Goal: Task Accomplishment & Management: Use online tool/utility

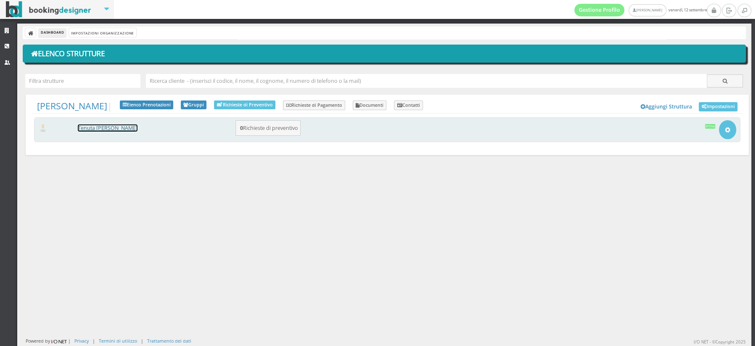
click at [83, 129] on link "Tenuta [PERSON_NAME]" at bounding box center [108, 127] width 60 height 7
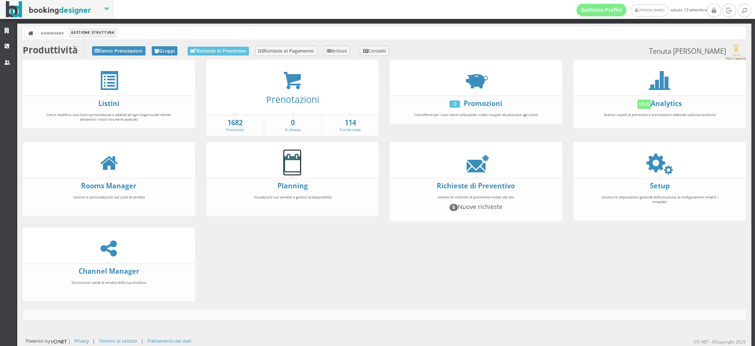
click at [289, 167] on icon at bounding box center [292, 162] width 18 height 19
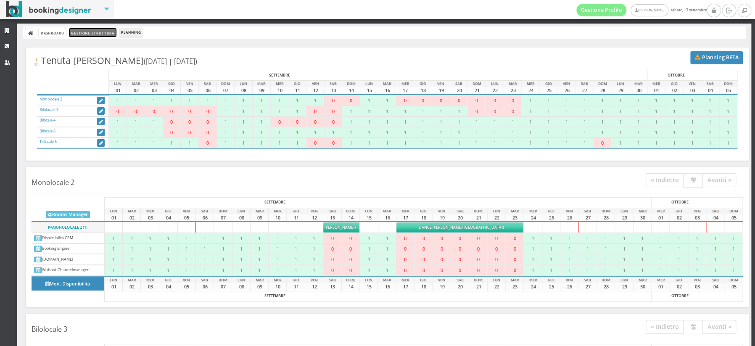
click at [84, 33] on link "Gestione Struttura" at bounding box center [92, 32] width 47 height 9
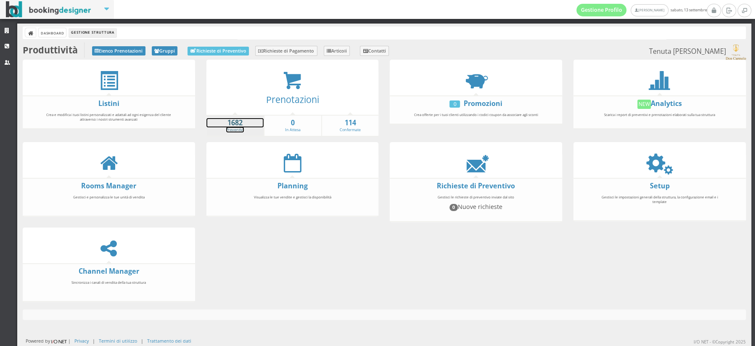
click at [236, 125] on strong "1682" at bounding box center [235, 123] width 58 height 10
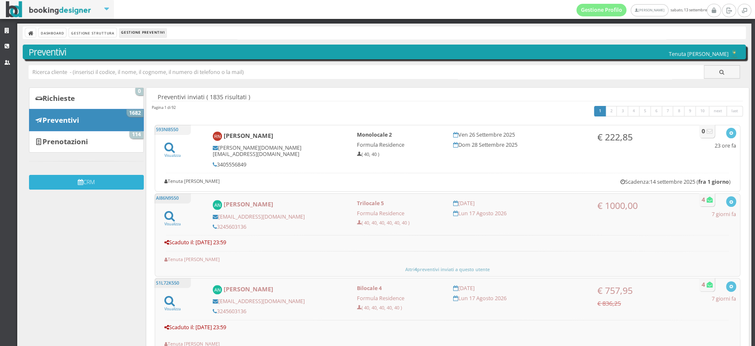
click at [89, 184] on button "CRM" at bounding box center [86, 182] width 115 height 15
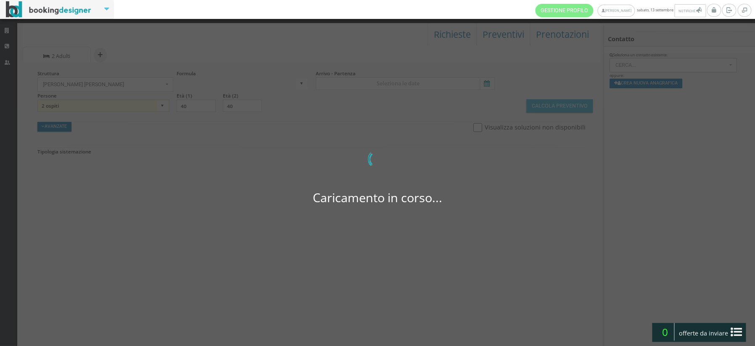
select select
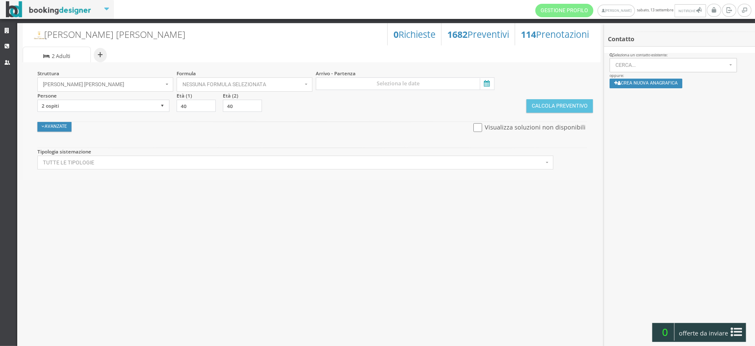
click at [486, 83] on icon at bounding box center [486, 83] width 13 height 11
click at [486, 83] on input at bounding box center [405, 83] width 178 height 13
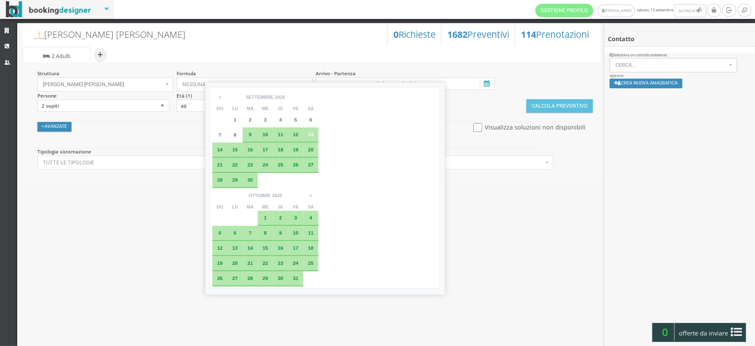
click at [278, 150] on span "18" at bounding box center [279, 149] width 5 height 5
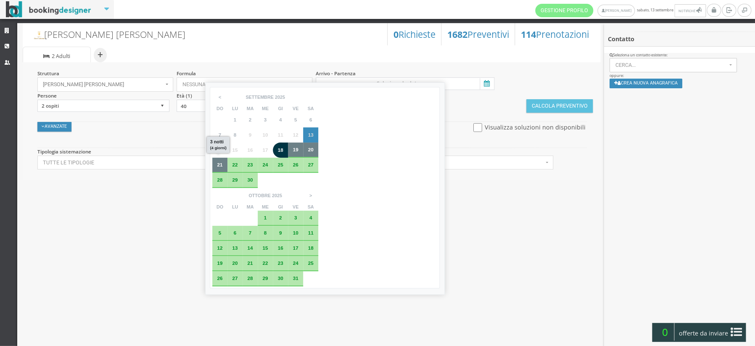
click at [217, 167] on div "21" at bounding box center [219, 165] width 15 height 15
type input "18 set 2025 - 21 set 2025"
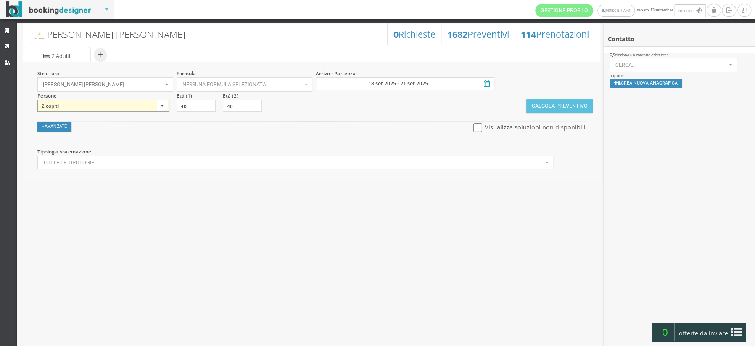
click at [160, 105] on select "1 ospite 2 ospiti 3 ospiti 4 ospiti 5 ospiti 6 ospiti 7 ospiti 8 ospiti 9 ospit…" at bounding box center [103, 106] width 132 height 13
click at [7, 34] on link "Strutture" at bounding box center [8, 31] width 17 height 15
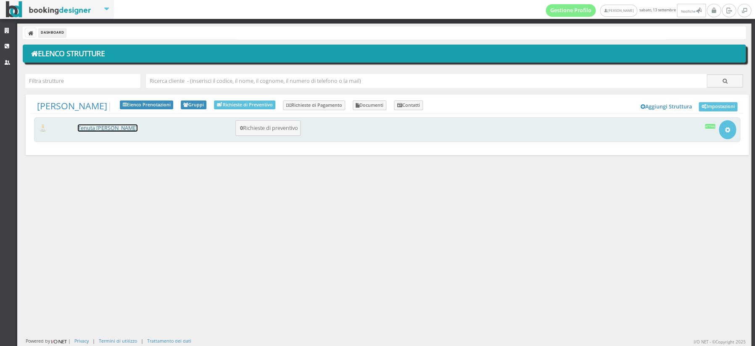
click at [102, 128] on link "Tenuta [PERSON_NAME]" at bounding box center [108, 127] width 60 height 7
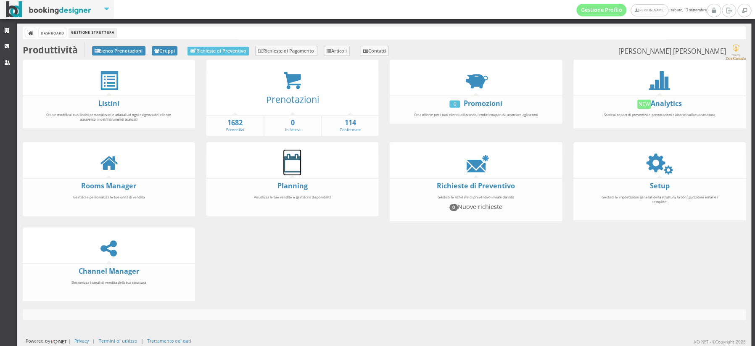
click at [290, 166] on icon at bounding box center [292, 162] width 18 height 19
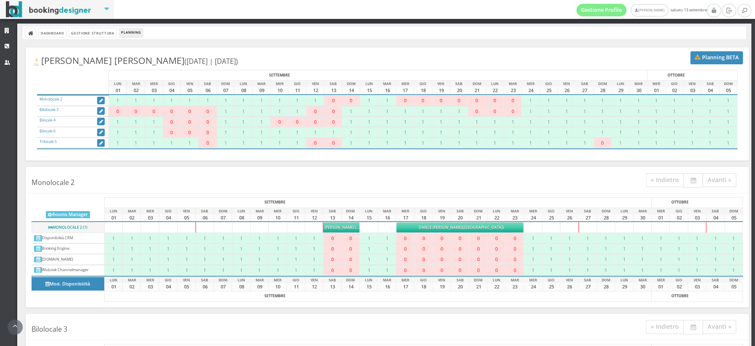
scroll to position [131, 0]
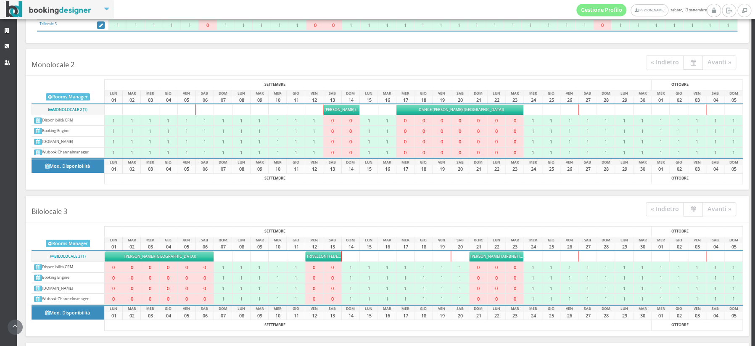
click at [324, 63] on h4 "Monolocale 2 « Indietro Avanti »" at bounding box center [387, 64] width 723 height 23
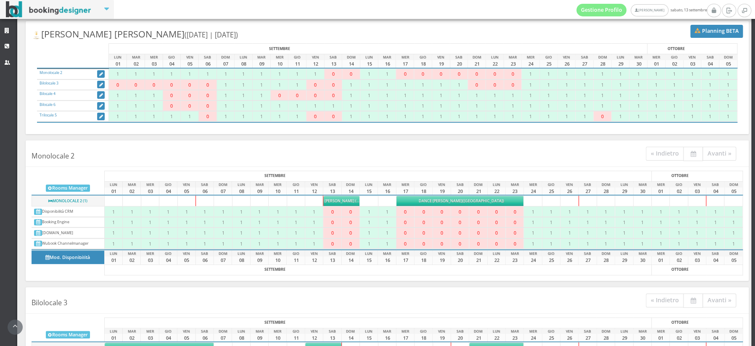
scroll to position [0, 0]
